Goal: Task Accomplishment & Management: Manage account settings

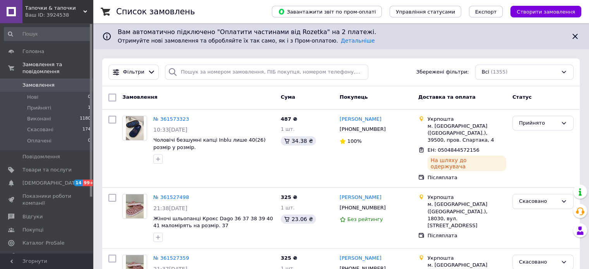
click at [89, 14] on div "Ваш ID: 3924538" at bounding box center [59, 15] width 68 height 7
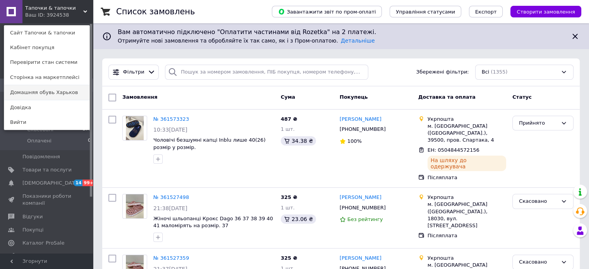
click at [68, 92] on link "Домашняя обувь Харьков" at bounding box center [46, 92] width 85 height 15
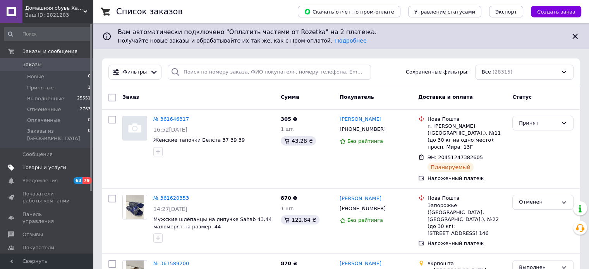
click at [36, 164] on span "Товары и услуги" at bounding box center [44, 167] width 44 height 7
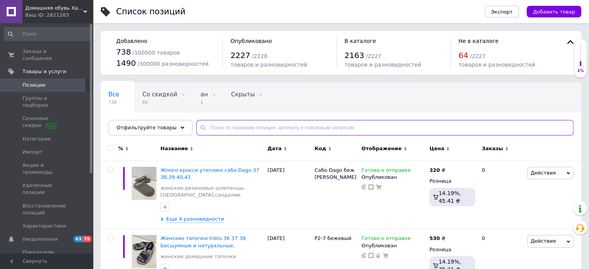
click at [219, 123] on input "text" at bounding box center [384, 127] width 377 height 15
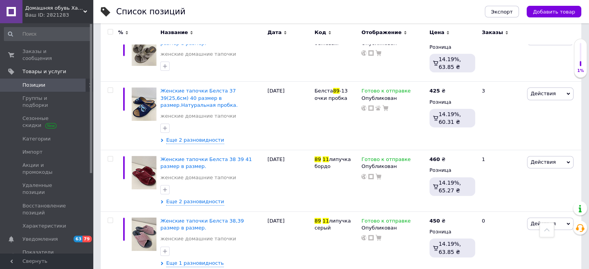
scroll to position [270, 0]
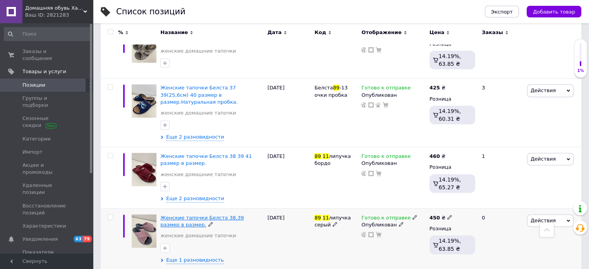
type input "89 11"
click at [232, 215] on span "Женские тапочки Белста 38,39 размер в размер." at bounding box center [201, 221] width 83 height 13
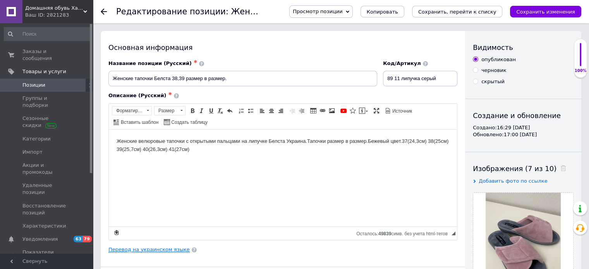
click at [166, 249] on link "Перевод на украинском языке" at bounding box center [148, 249] width 81 height 6
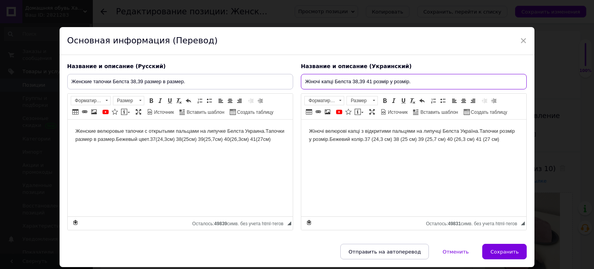
click at [371, 79] on input "Жіночі капці Белста 38,39 41 розмір у розмір." at bounding box center [414, 81] width 226 height 15
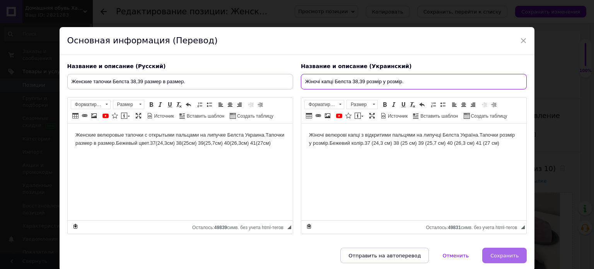
type input "Жіночі капці Белста 38,39 розмір у розмір."
click at [508, 253] on span "Сохранить" at bounding box center [505, 256] width 28 height 6
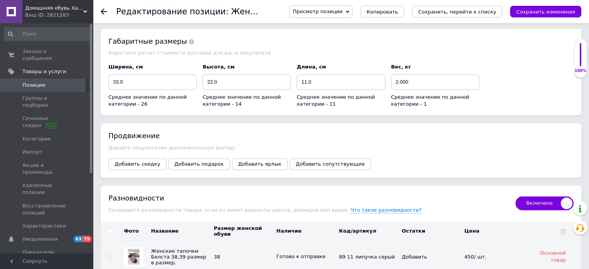
scroll to position [1070, 0]
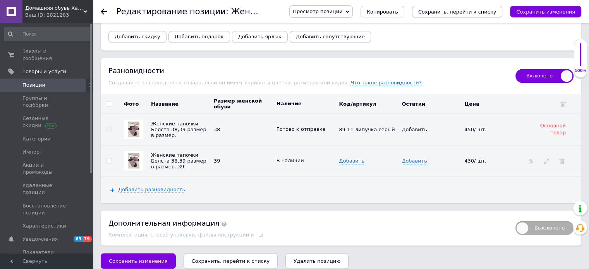
click at [496, 12] on icon "Сохранить, перейти к списку" at bounding box center [457, 12] width 78 height 6
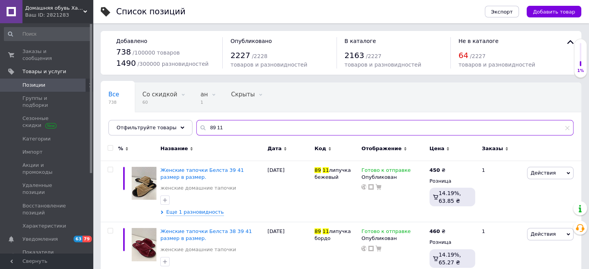
click at [224, 123] on input "89 11" at bounding box center [384, 127] width 377 height 15
type input "8"
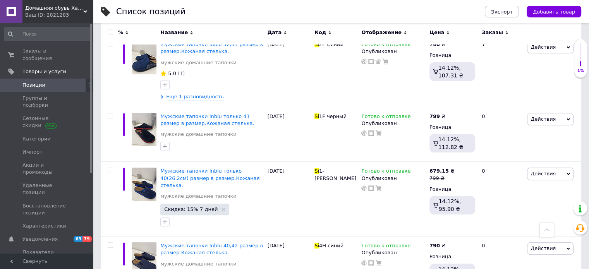
scroll to position [215, 0]
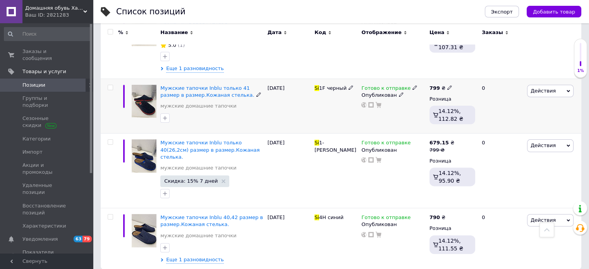
click at [568, 88] on span "Действия" at bounding box center [550, 91] width 46 height 12
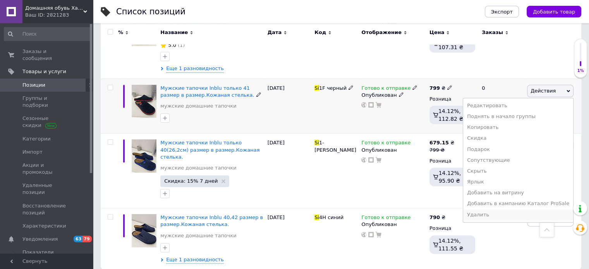
click at [518, 215] on li "Удалить" at bounding box center [518, 214] width 110 height 11
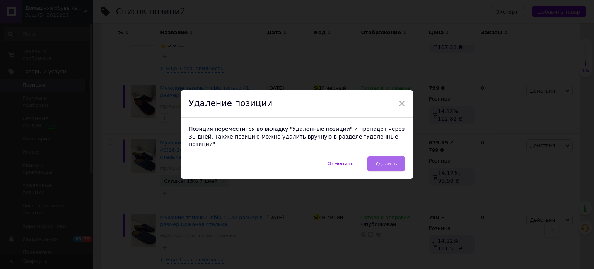
click at [391, 162] on span "Удалить" at bounding box center [386, 164] width 22 height 6
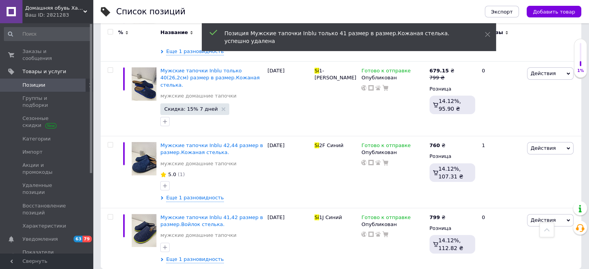
scroll to position [0, 0]
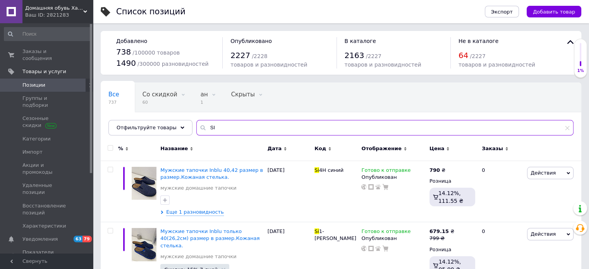
click at [227, 130] on input "SI" at bounding box center [384, 127] width 377 height 15
type input "S"
